Goal: Task Accomplishment & Management: Manage account settings

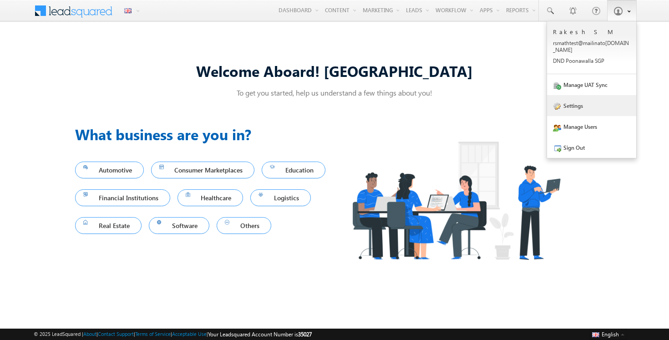
click at [576, 99] on link "Settings" at bounding box center [591, 105] width 89 height 21
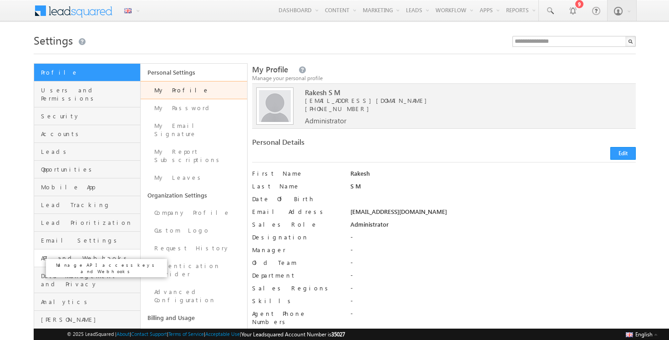
scroll to position [57, 0]
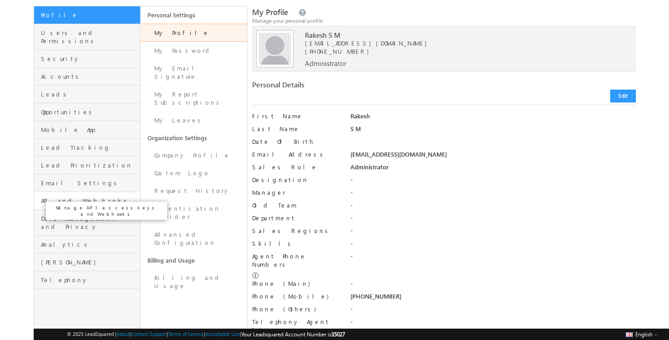
click at [77, 197] on span "API and Webhooks" at bounding box center [89, 201] width 97 height 8
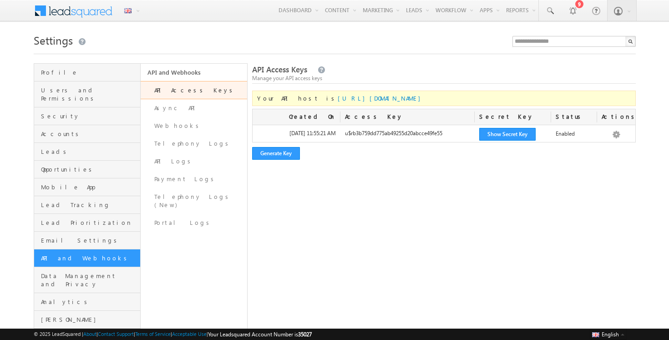
drag, startPoint x: 384, startPoint y: 97, endPoint x: 299, endPoint y: 97, distance: 85.6
click at [299, 97] on div "Your API host is https://api.lsq-staging.com/v2/" at bounding box center [444, 98] width 384 height 15
click at [280, 99] on span "Your API host is https://api.lsq-staging.com/v2/" at bounding box center [341, 98] width 168 height 8
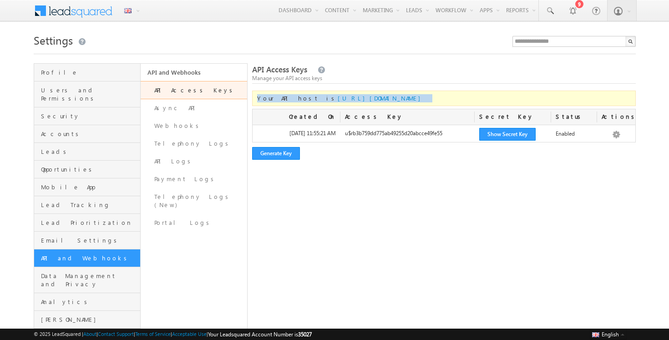
copy div "Your API host is https://api.lsq-staging.com/v2/"
click at [198, 108] on link "Async API" at bounding box center [194, 108] width 107 height 18
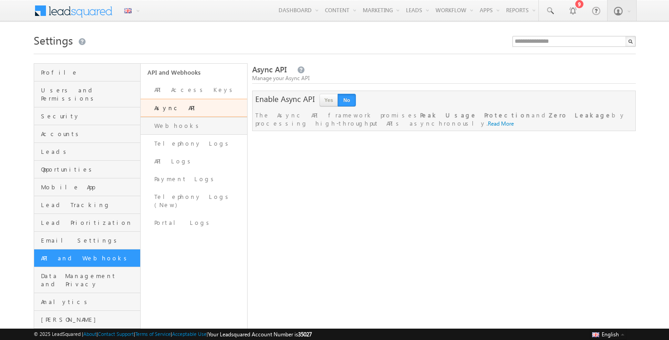
click at [181, 131] on link "Webhooks" at bounding box center [194, 126] width 107 height 18
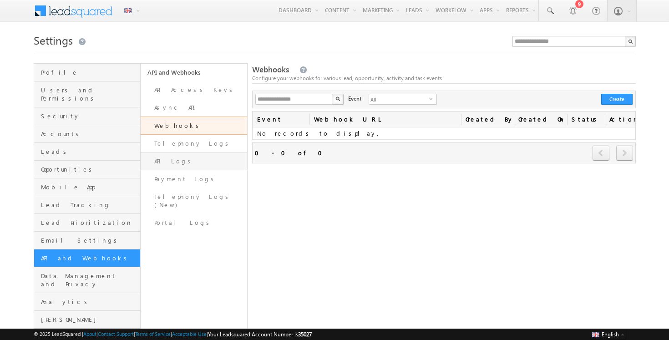
click at [174, 161] on link "API Logs" at bounding box center [194, 162] width 107 height 18
